Goal: Transaction & Acquisition: Book appointment/travel/reservation

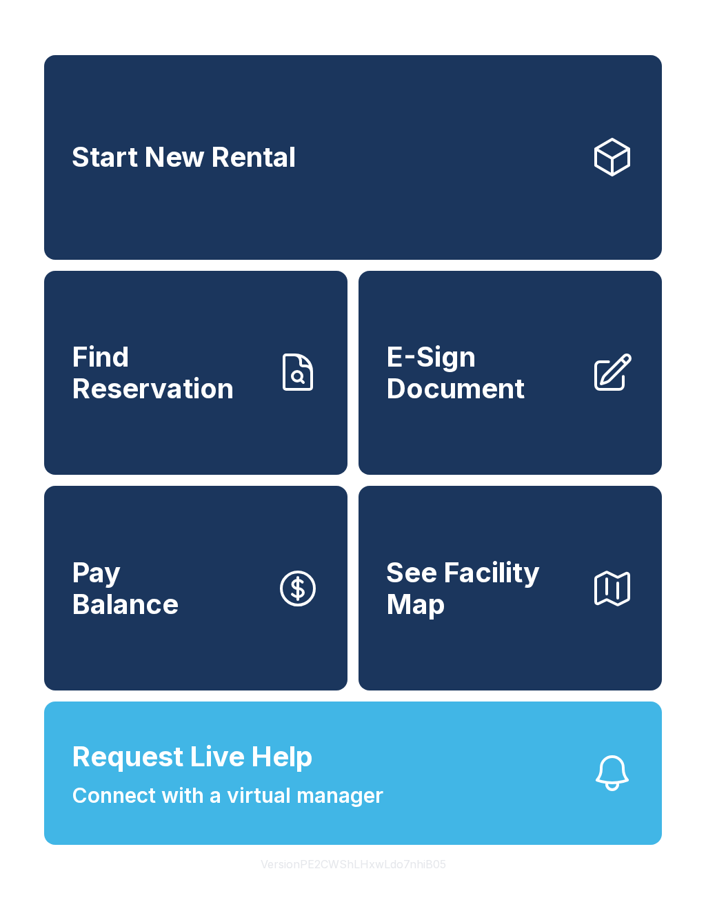
click at [460, 831] on button "Request Live Help Connect with a virtual manager" at bounding box center [353, 773] width 618 height 143
click at [488, 616] on span "See Facility Map" at bounding box center [482, 588] width 193 height 63
click at [227, 208] on link "Start New Rental" at bounding box center [353, 157] width 618 height 205
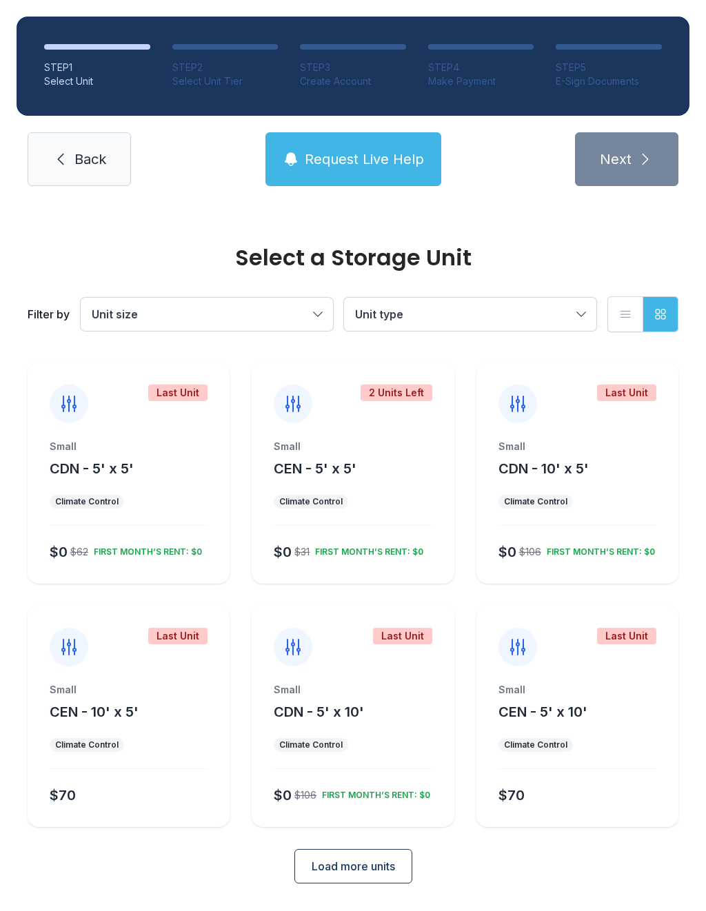
click at [589, 911] on div "Select a Storage Unit Filter by Unit size Unit type List view Grid view Last Un…" at bounding box center [353, 571] width 706 height 736
click at [578, 309] on button "Unit type" at bounding box center [470, 314] width 252 height 33
click at [603, 479] on div "Small CDN - 10' x 5' Climate Control $0 $106 FIRST MONTH’S RENT: $0" at bounding box center [577, 512] width 202 height 144
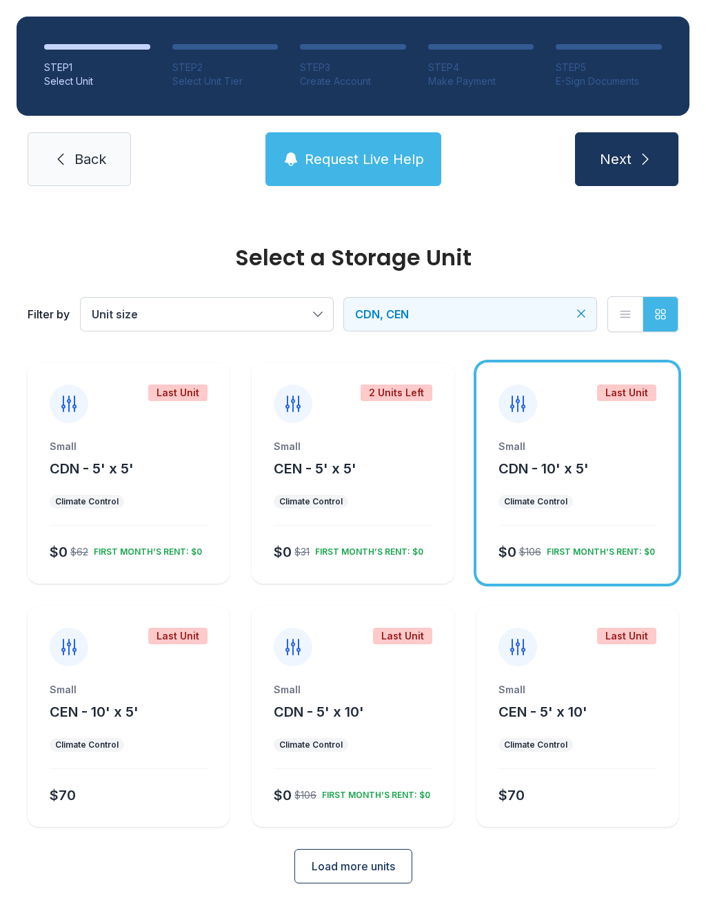
click at [633, 159] on button "Next" at bounding box center [626, 159] width 103 height 54
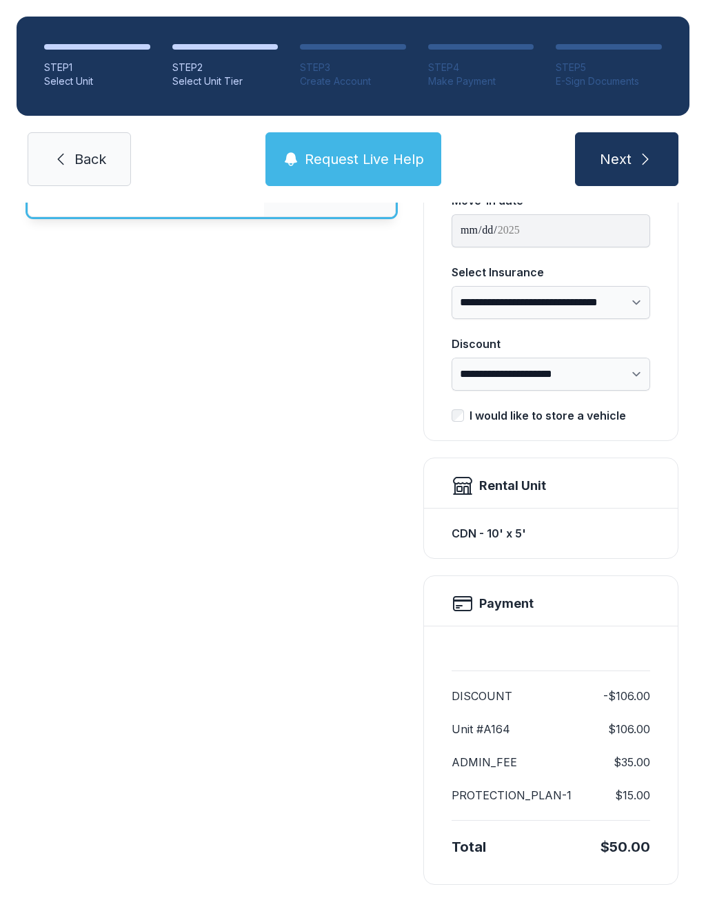
scroll to position [170, 0]
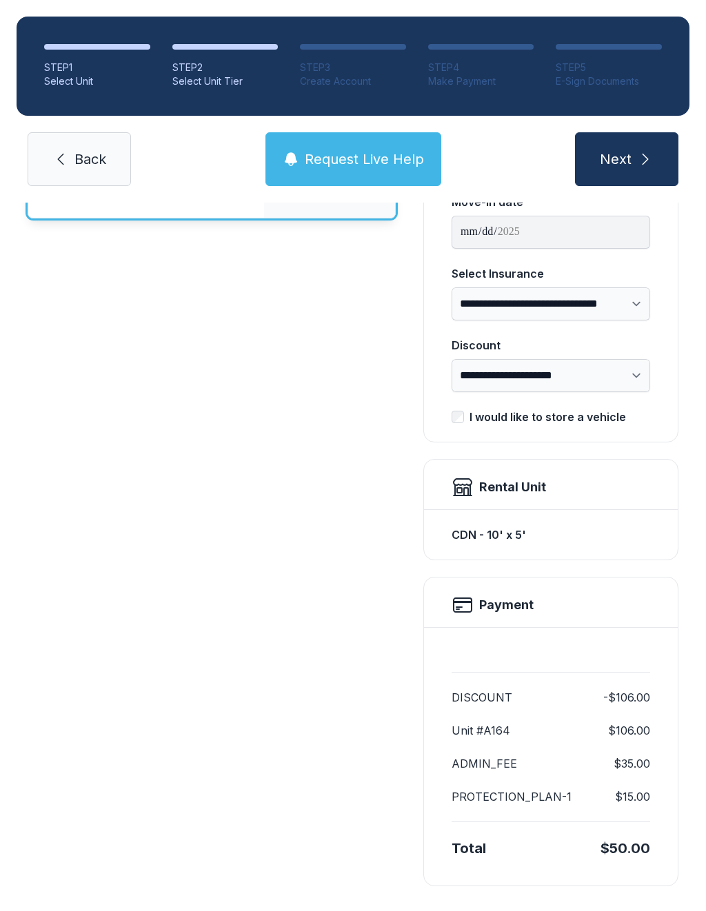
click at [86, 156] on span "Back" at bounding box center [90, 159] width 32 height 19
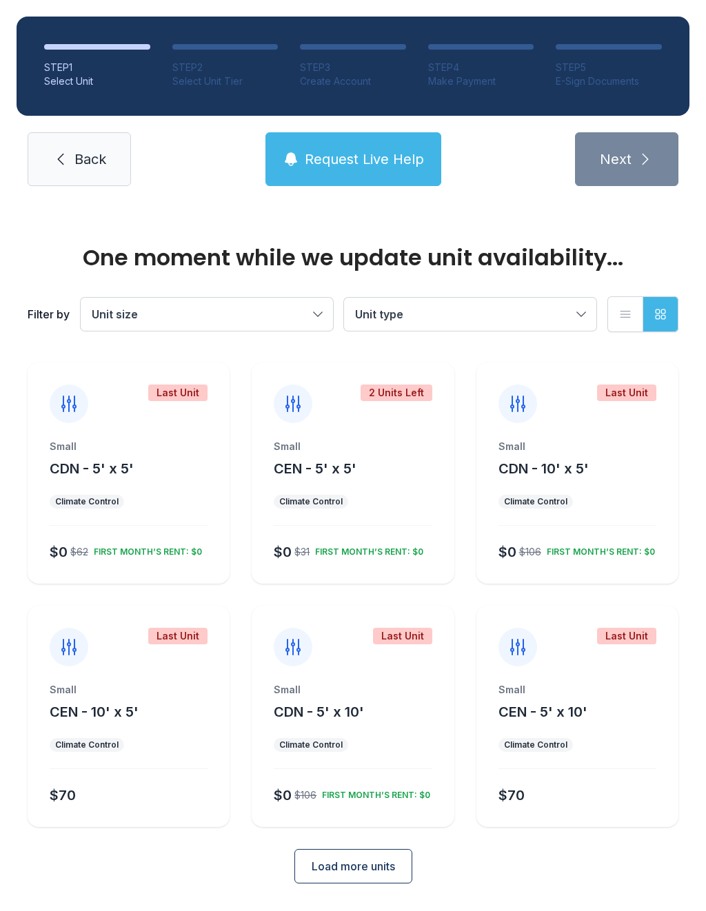
click at [168, 751] on ul "Climate Control" at bounding box center [129, 745] width 158 height 14
click at [179, 707] on div "Small CEN - 10' x 5'" at bounding box center [129, 702] width 158 height 39
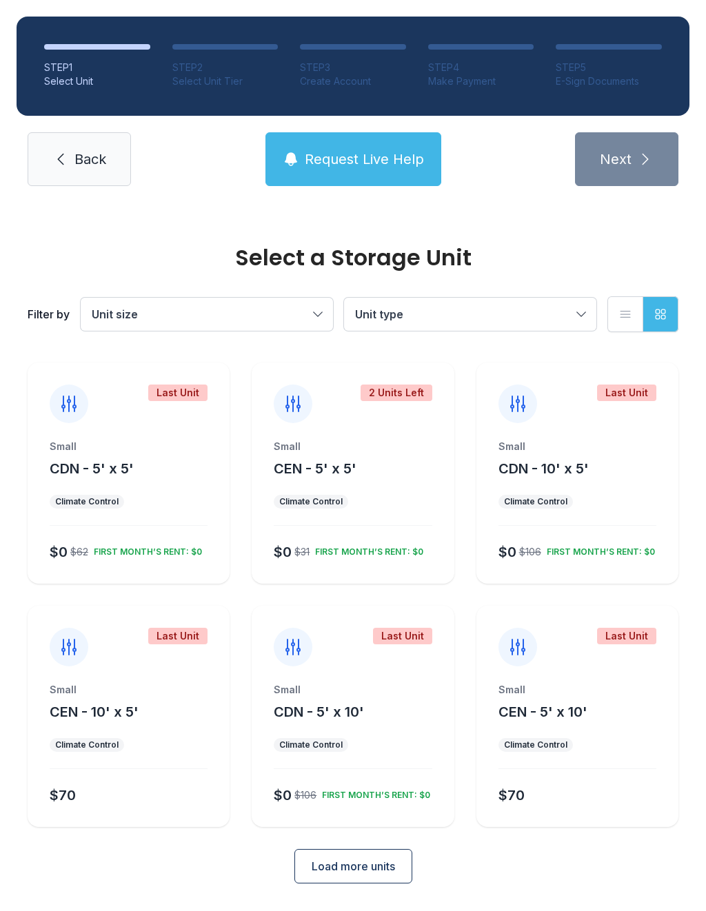
click at [151, 752] on div "Small CEN - 10' x 5' Climate Control $70" at bounding box center [129, 755] width 202 height 144
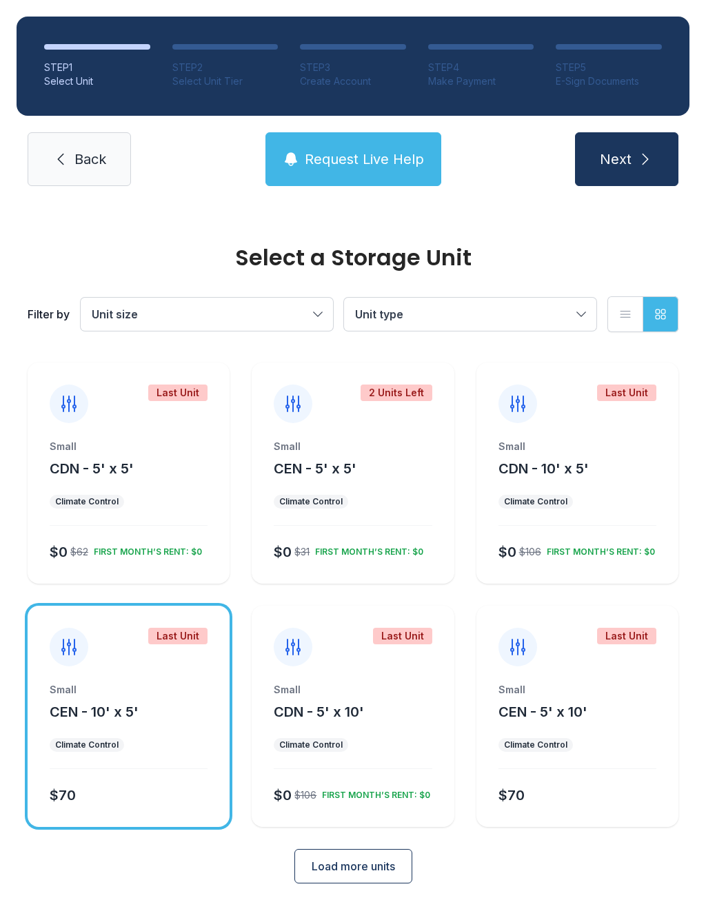
click at [631, 174] on button "Next" at bounding box center [626, 159] width 103 height 54
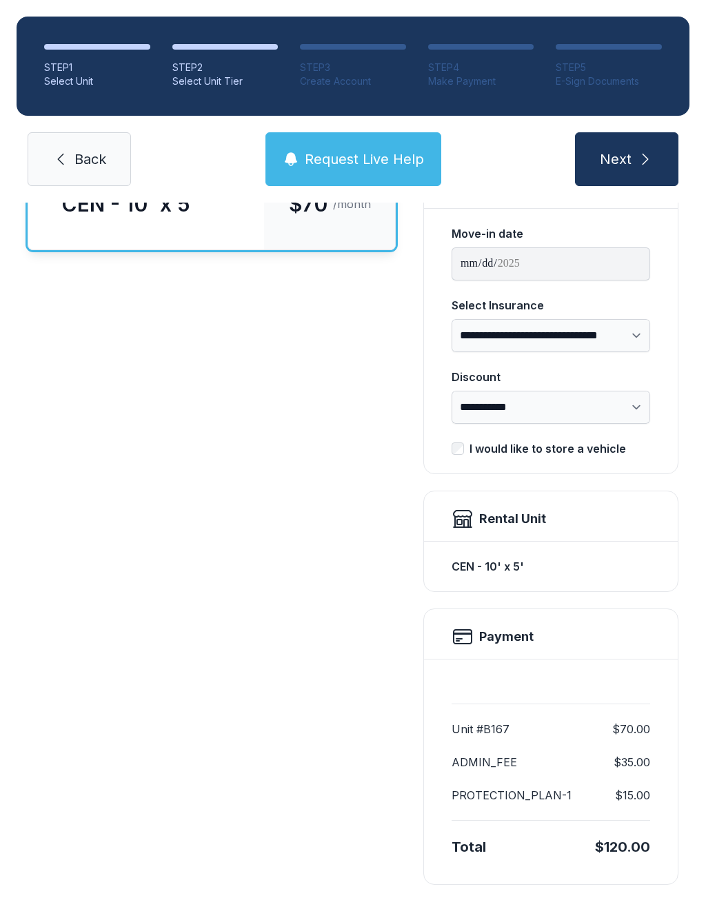
scroll to position [137, 0]
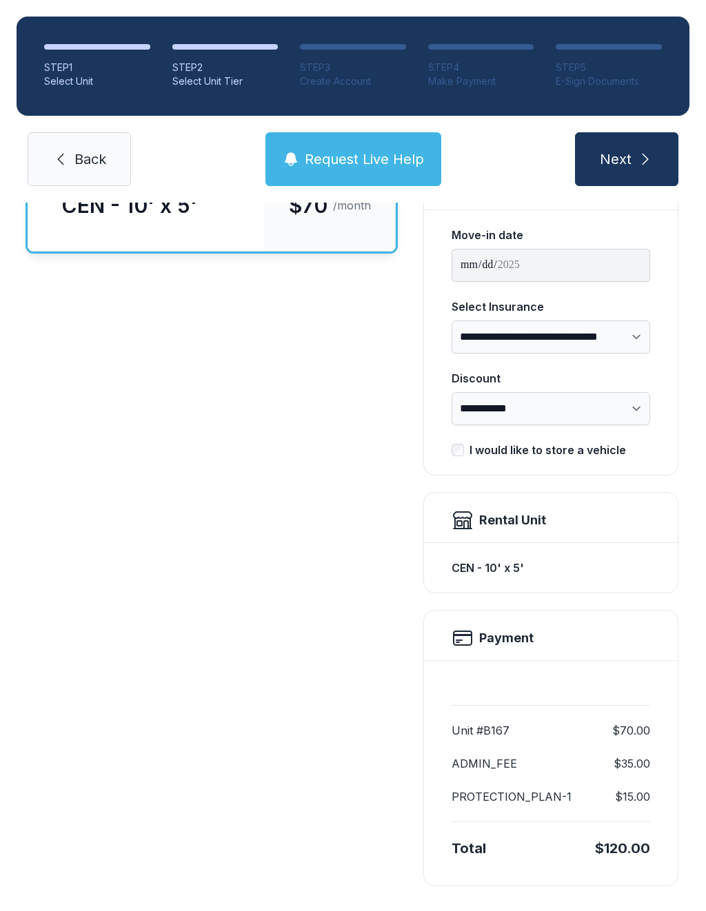
click at [73, 165] on link "Back" at bounding box center [79, 159] width 103 height 54
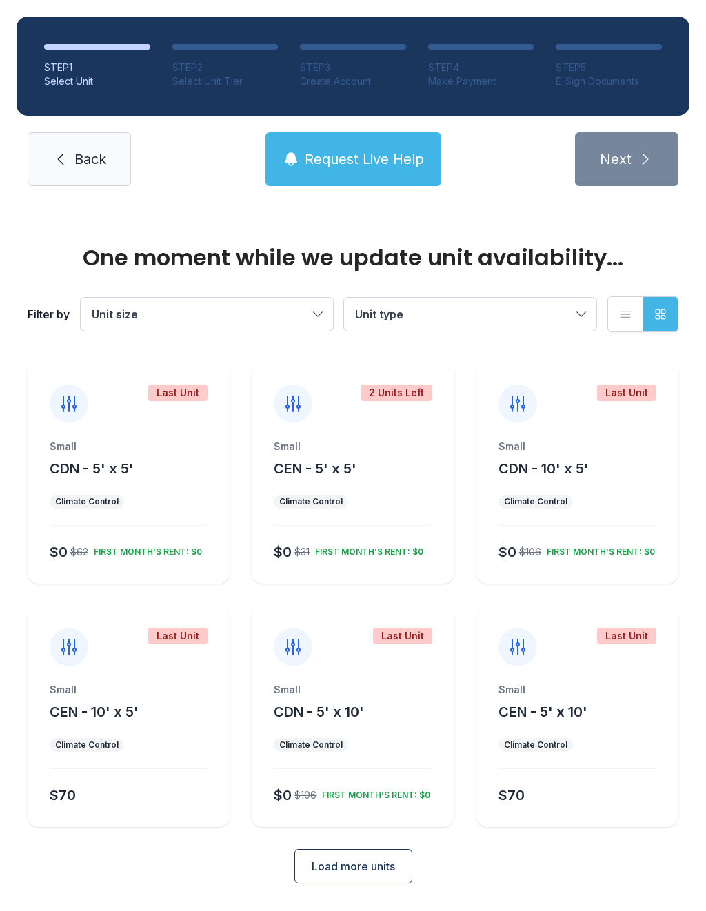
click at [623, 720] on div "Small CEN - 5' x 10'" at bounding box center [577, 702] width 158 height 39
click at [627, 450] on div "Small" at bounding box center [577, 447] width 158 height 14
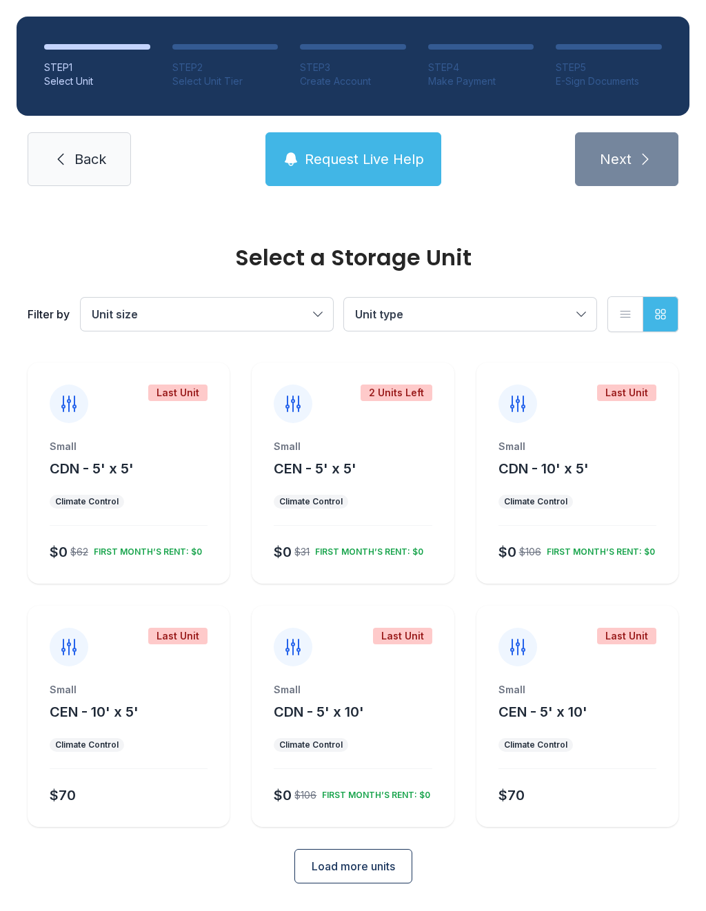
click at [619, 439] on div "Last Unit Small CDN - 10' x 5' Climate Control $0 $106 FIRST MONTH’S RENT: $0" at bounding box center [577, 473] width 202 height 221
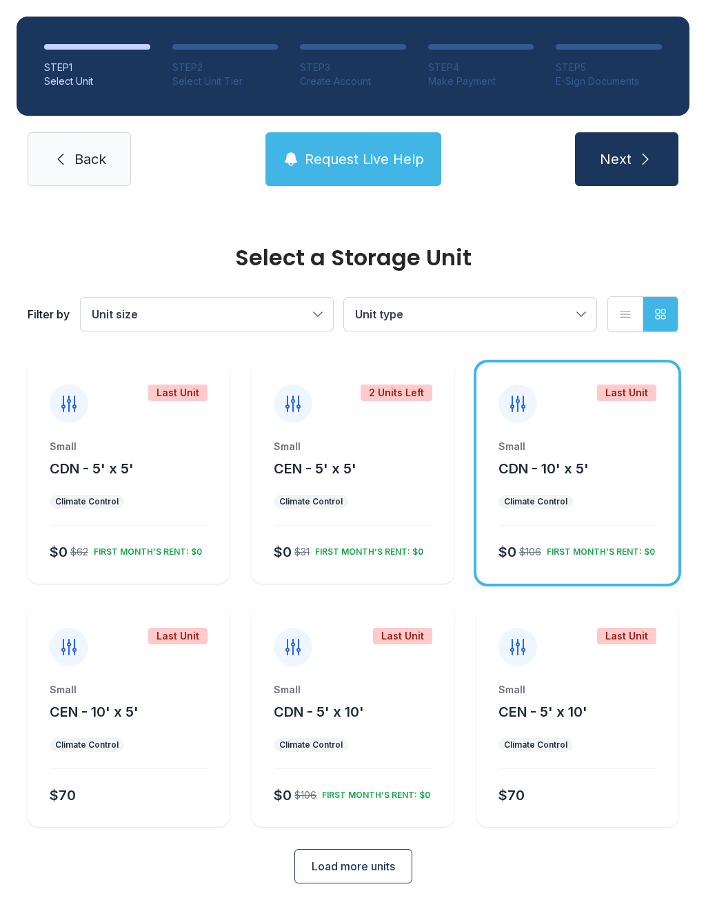
click at [638, 181] on button "Next" at bounding box center [626, 159] width 103 height 54
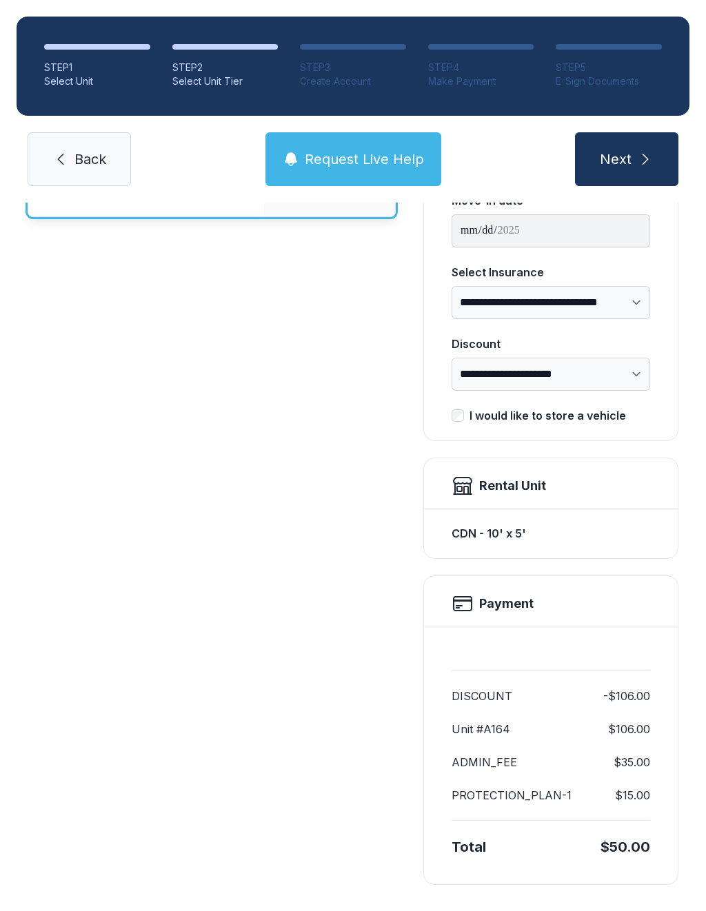
scroll to position [170, 0]
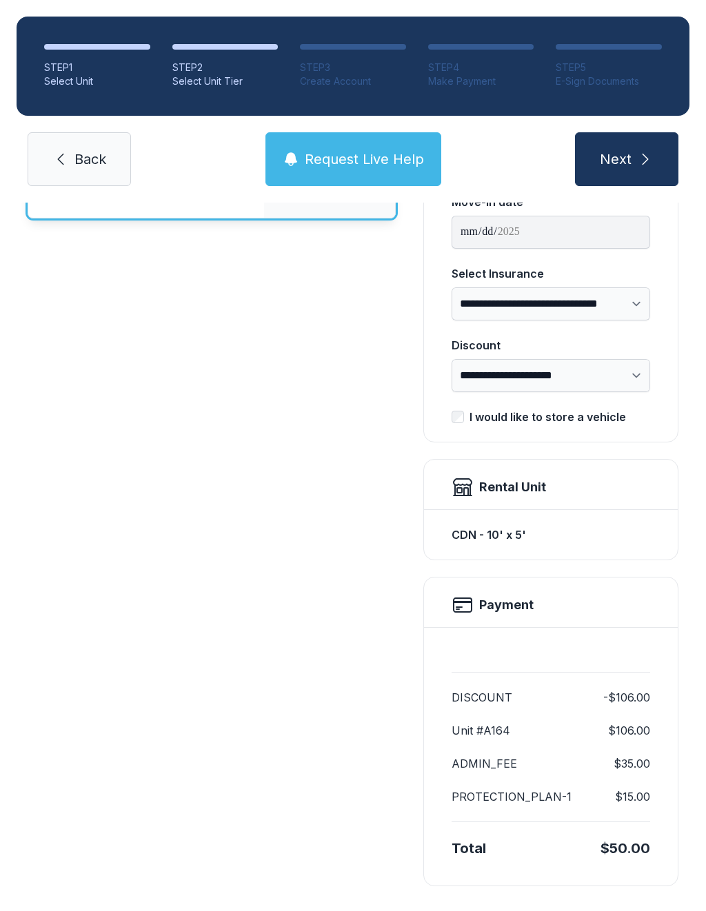
click at [75, 184] on link "Back" at bounding box center [79, 159] width 103 height 54
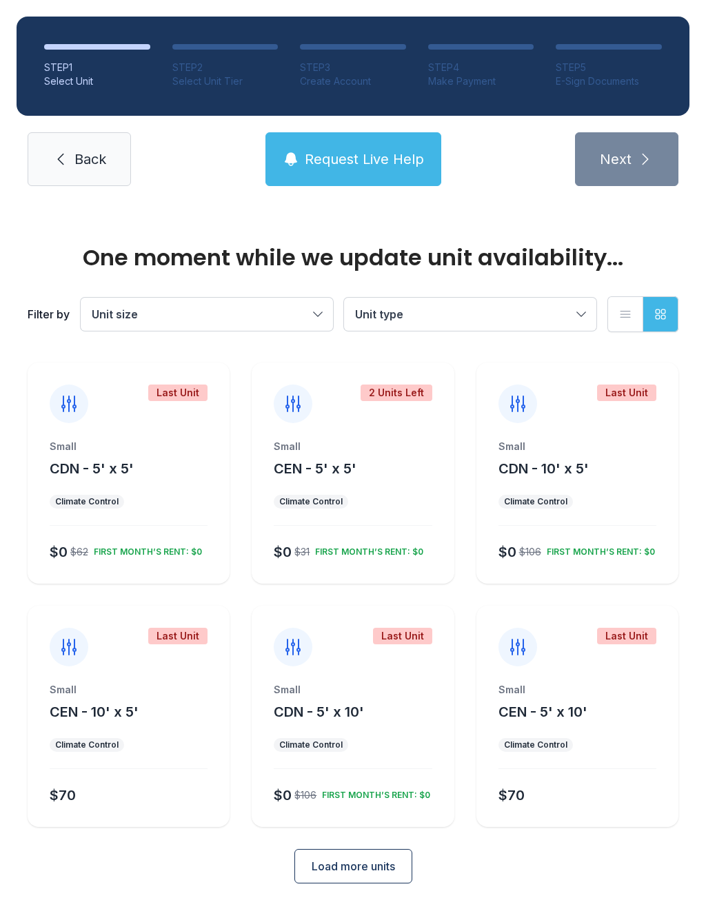
click at [74, 139] on link "Back" at bounding box center [79, 159] width 103 height 54
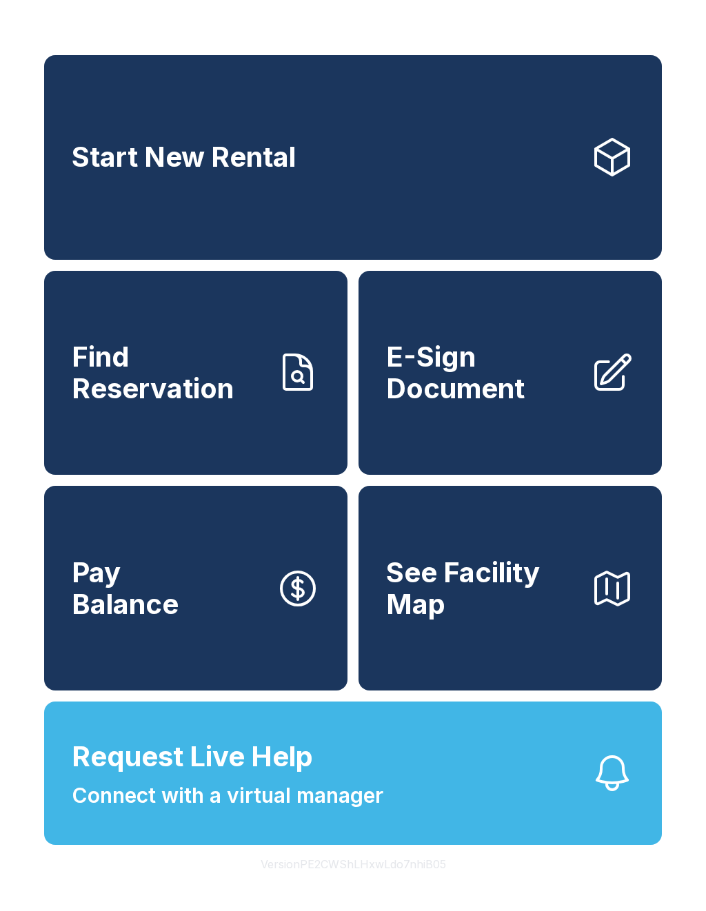
click at [83, 143] on link "Start New Rental" at bounding box center [353, 157] width 618 height 205
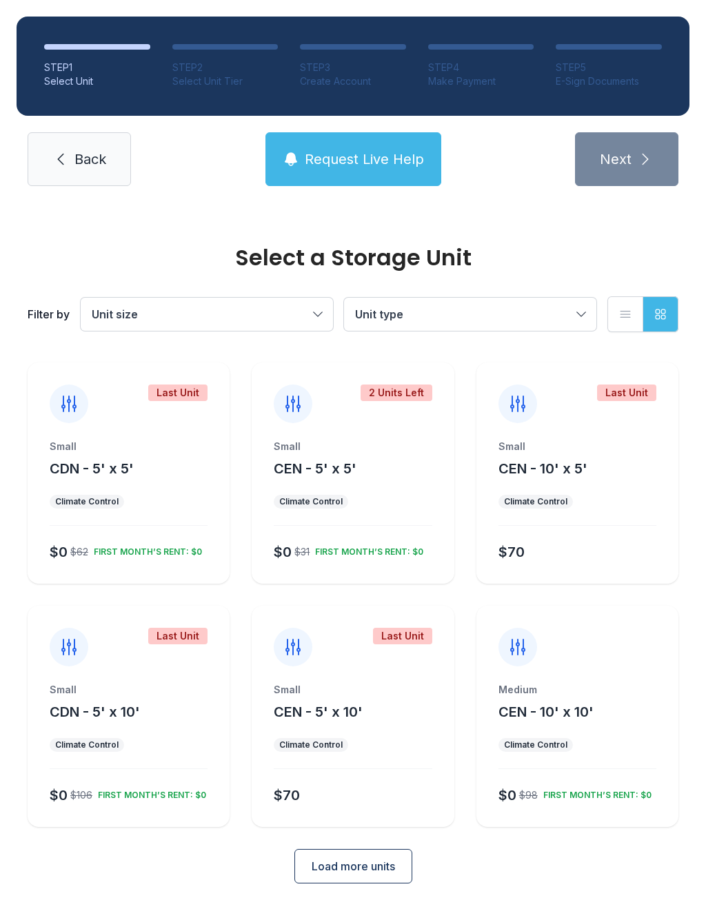
click at [83, 148] on link "Back" at bounding box center [79, 159] width 103 height 54
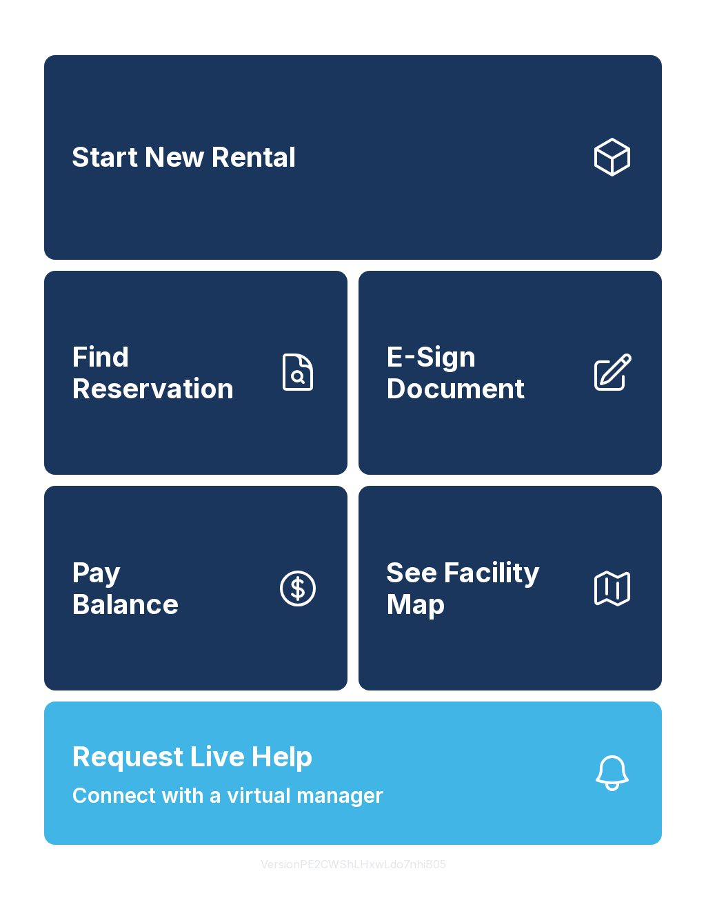
click at [256, 341] on link "Find Reservation" at bounding box center [195, 373] width 303 height 205
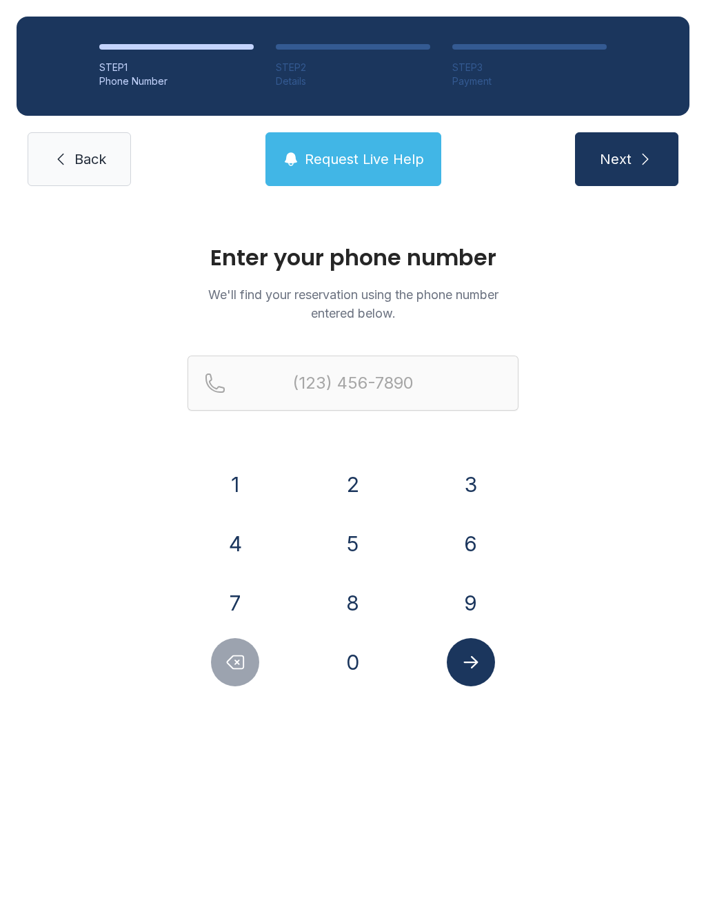
click at [100, 164] on span "Back" at bounding box center [90, 159] width 32 height 19
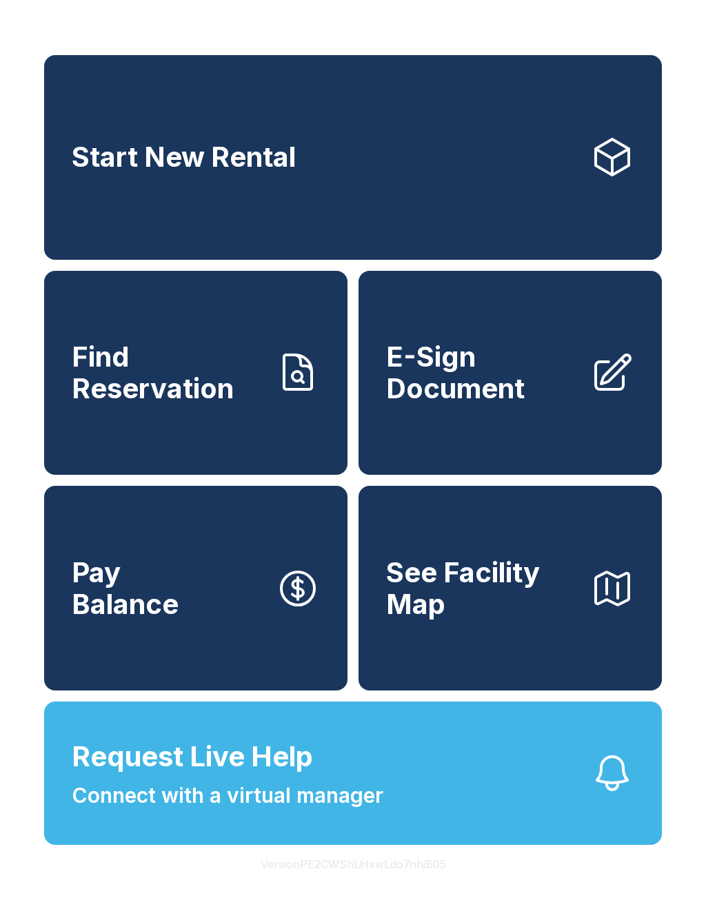
click at [487, 144] on link "Start New Rental" at bounding box center [353, 157] width 618 height 205
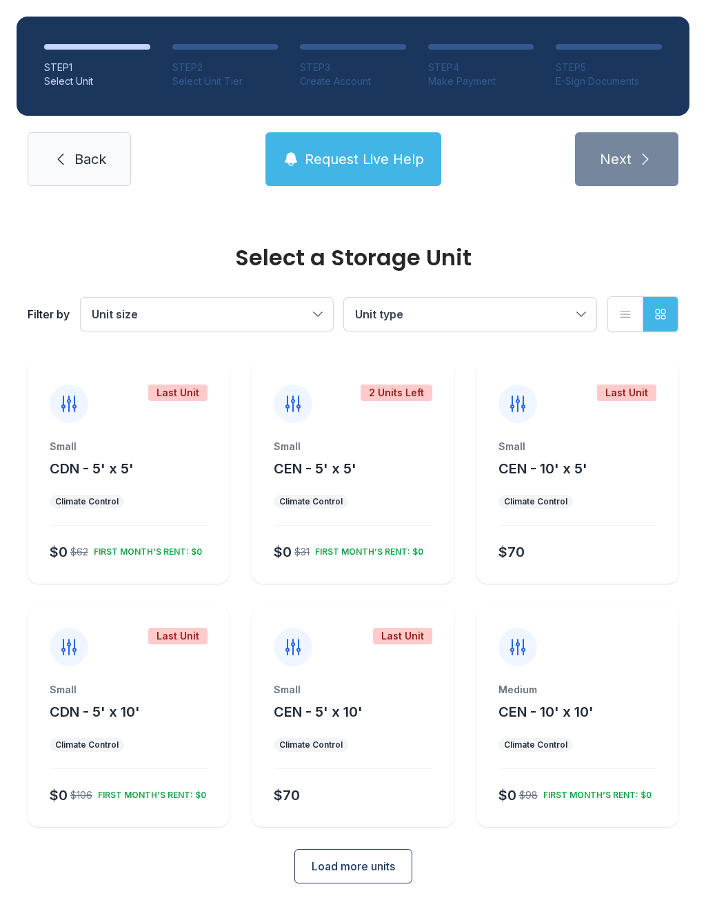
click at [587, 299] on button "Unit type" at bounding box center [470, 314] width 252 height 33
click at [308, 310] on span "Unit size" at bounding box center [200, 314] width 216 height 17
click at [212, 382] on label "Medium" at bounding box center [206, 384] width 219 height 17
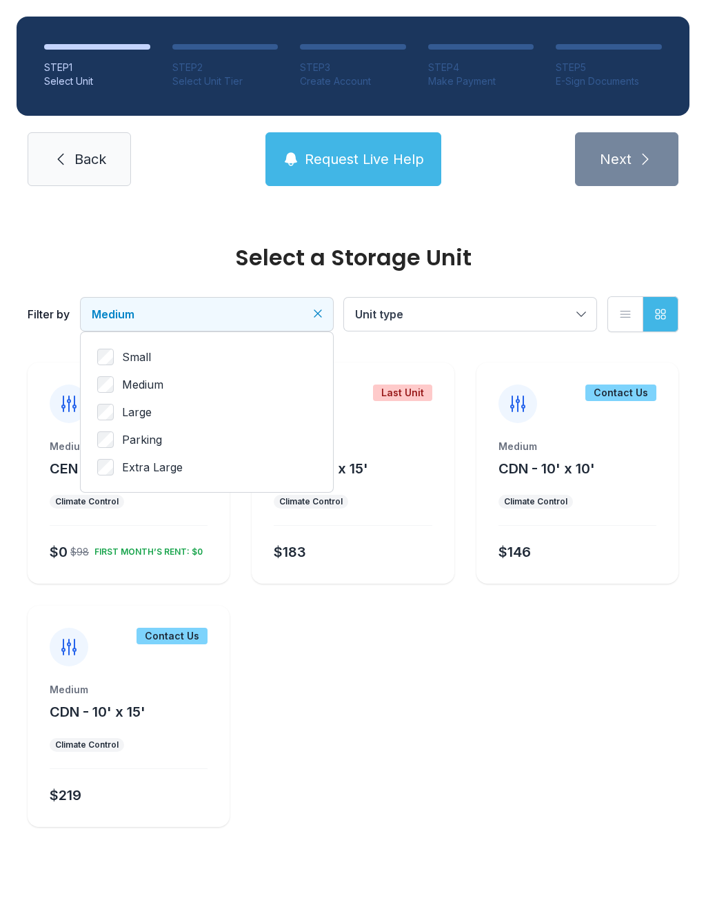
click at [166, 357] on label "Small" at bounding box center [206, 357] width 219 height 17
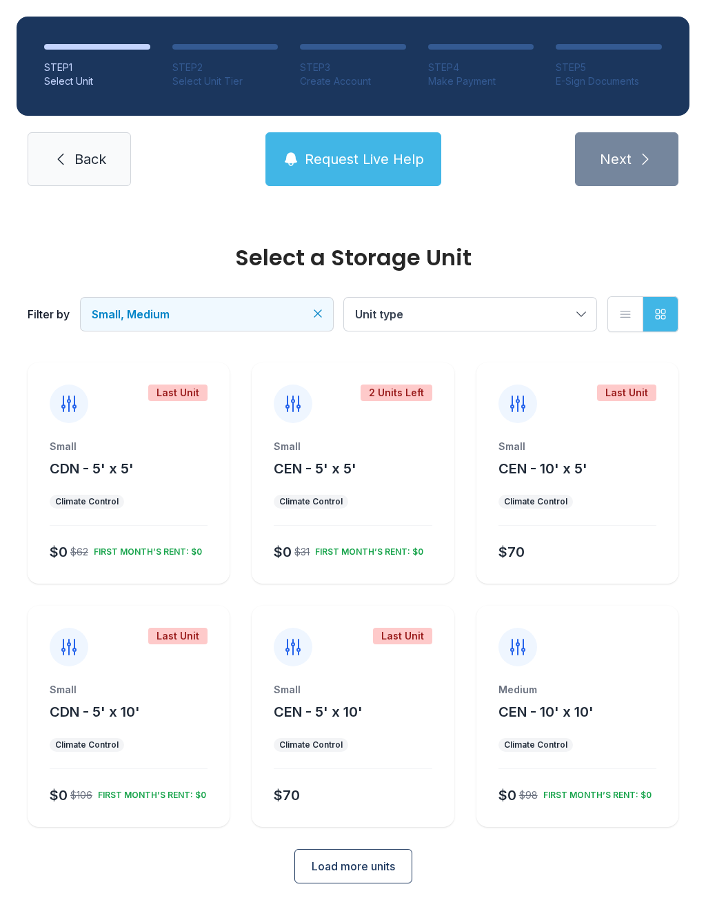
click at [625, 480] on div "Small CEN - 10' x 5' Climate Control $70" at bounding box center [577, 512] width 202 height 144
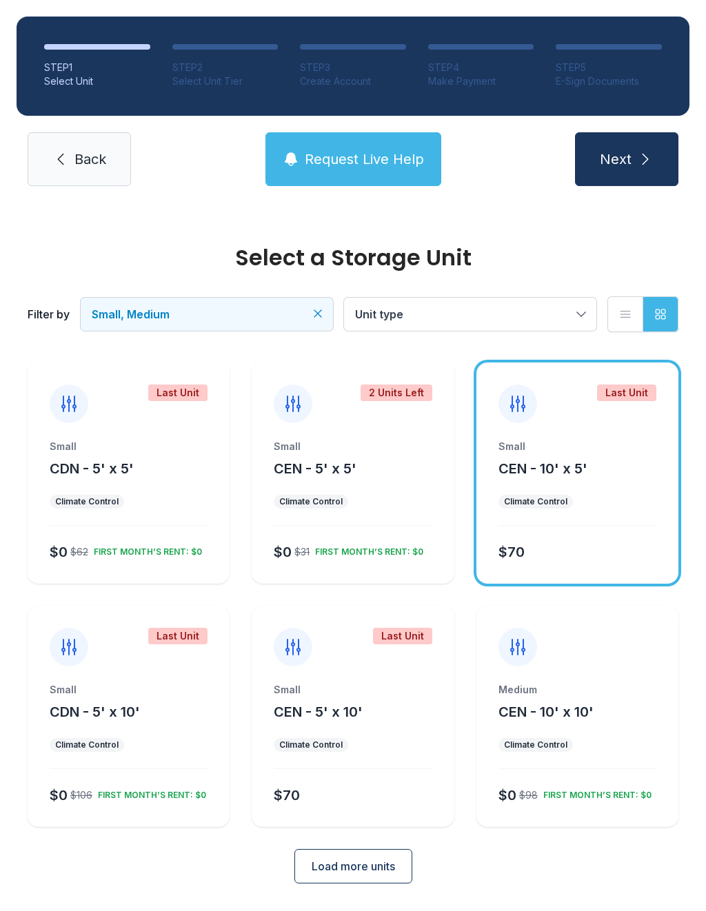
click at [640, 469] on div "Small CEN - 10' x 5'" at bounding box center [577, 459] width 158 height 39
click at [585, 425] on div "Last Unit Small CEN - 10' x 5' Climate Control $70" at bounding box center [577, 473] width 202 height 221
click at [536, 431] on div "Last Unit Small CEN - 10' x 5' Climate Control $70" at bounding box center [577, 473] width 202 height 221
click at [585, 432] on div "Last Unit Small CEN - 10' x 5' Climate Control $70" at bounding box center [577, 473] width 202 height 221
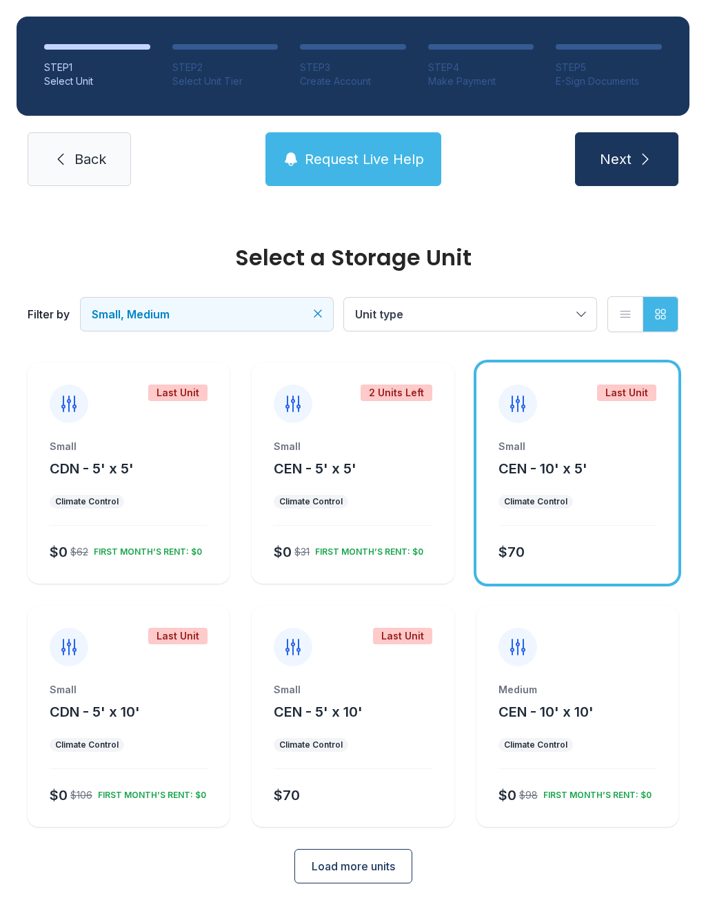
click at [645, 145] on button "Next" at bounding box center [626, 159] width 103 height 54
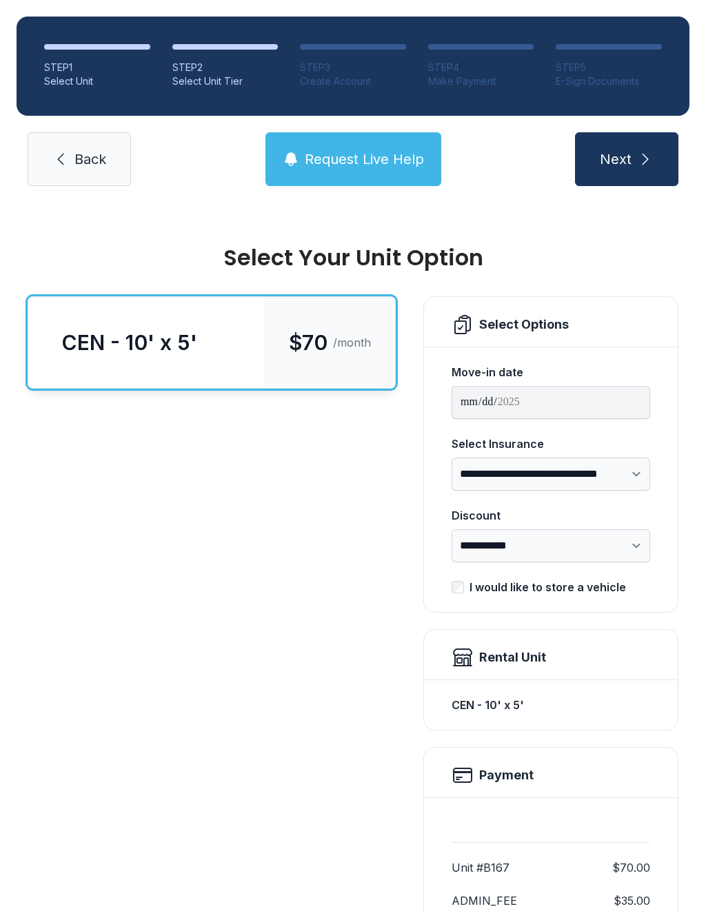
click at [84, 161] on span "Back" at bounding box center [90, 159] width 32 height 19
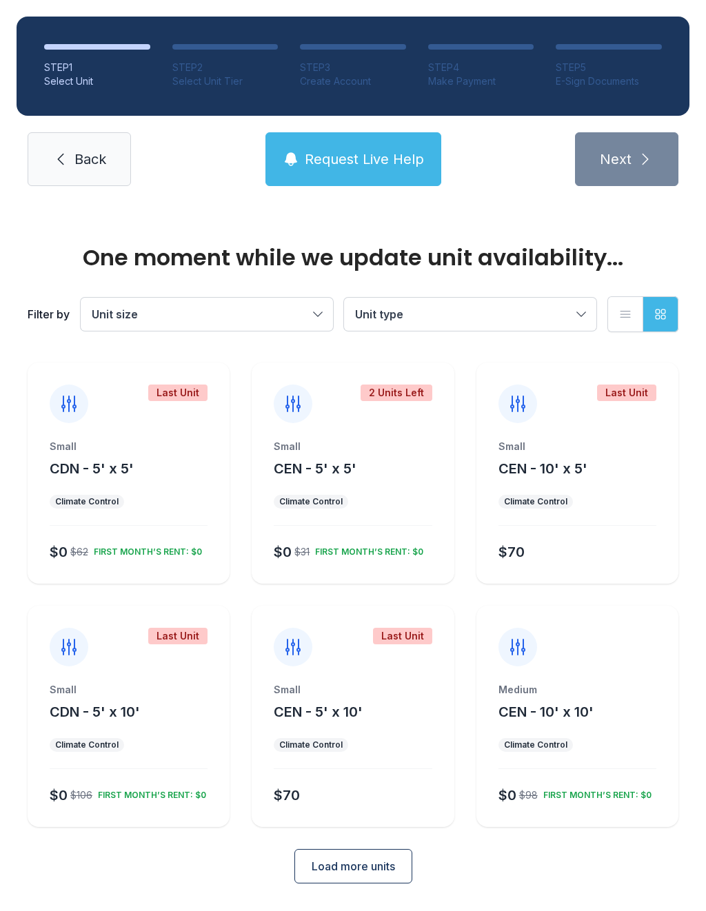
click at [59, 147] on link "Back" at bounding box center [79, 159] width 103 height 54
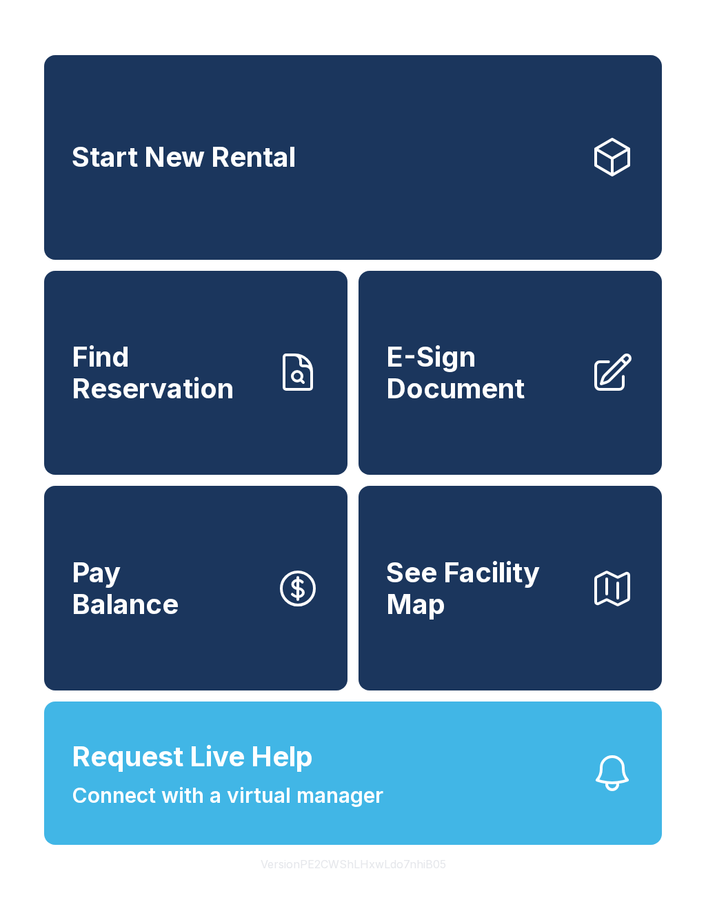
click at [159, 404] on span "Find Reservation" at bounding box center [168, 372] width 193 height 63
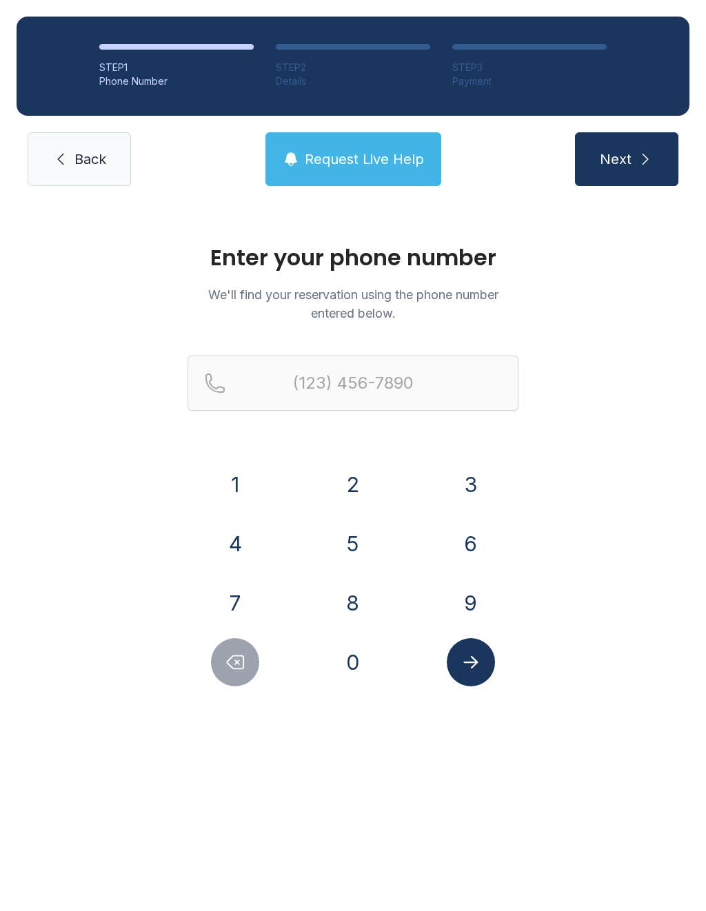
click at [76, 164] on span "Back" at bounding box center [90, 159] width 32 height 19
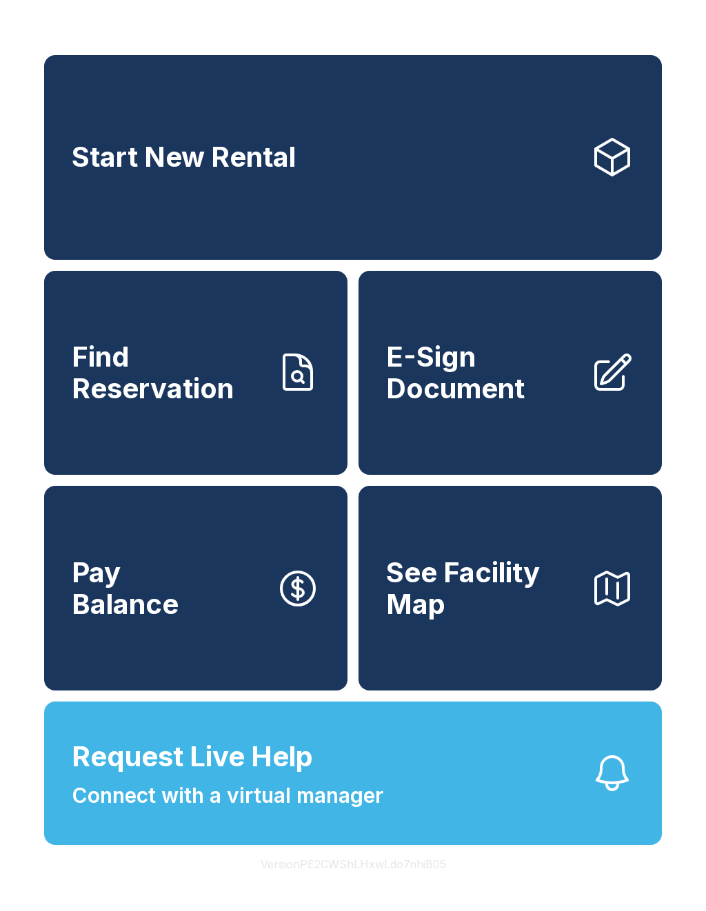
click at [161, 620] on span "Pay Balance" at bounding box center [125, 588] width 107 height 63
